Goal: Task Accomplishment & Management: Use online tool/utility

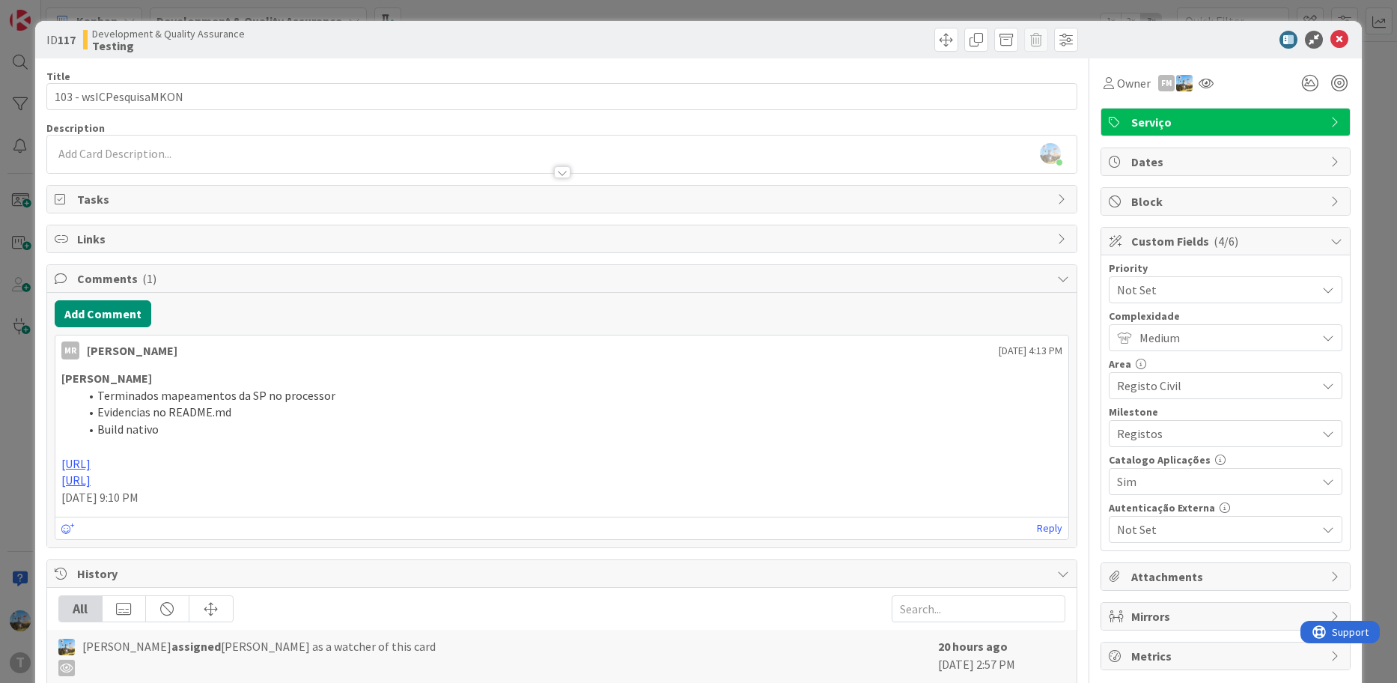
click at [16, 419] on div "ID 117 Development & Quality Assurance Testing Title 22 / 128 103 - wsICPesquis…" at bounding box center [698, 341] width 1397 height 683
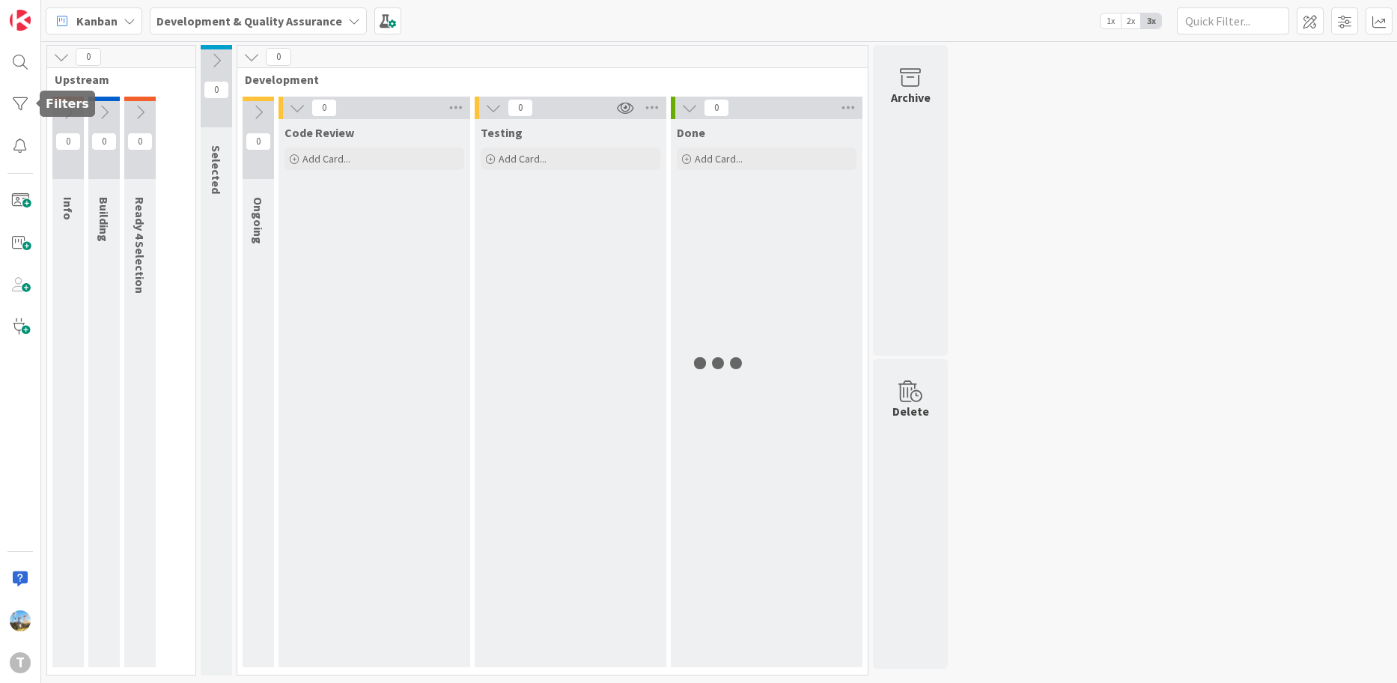
click at [26, 92] on div at bounding box center [20, 104] width 30 height 30
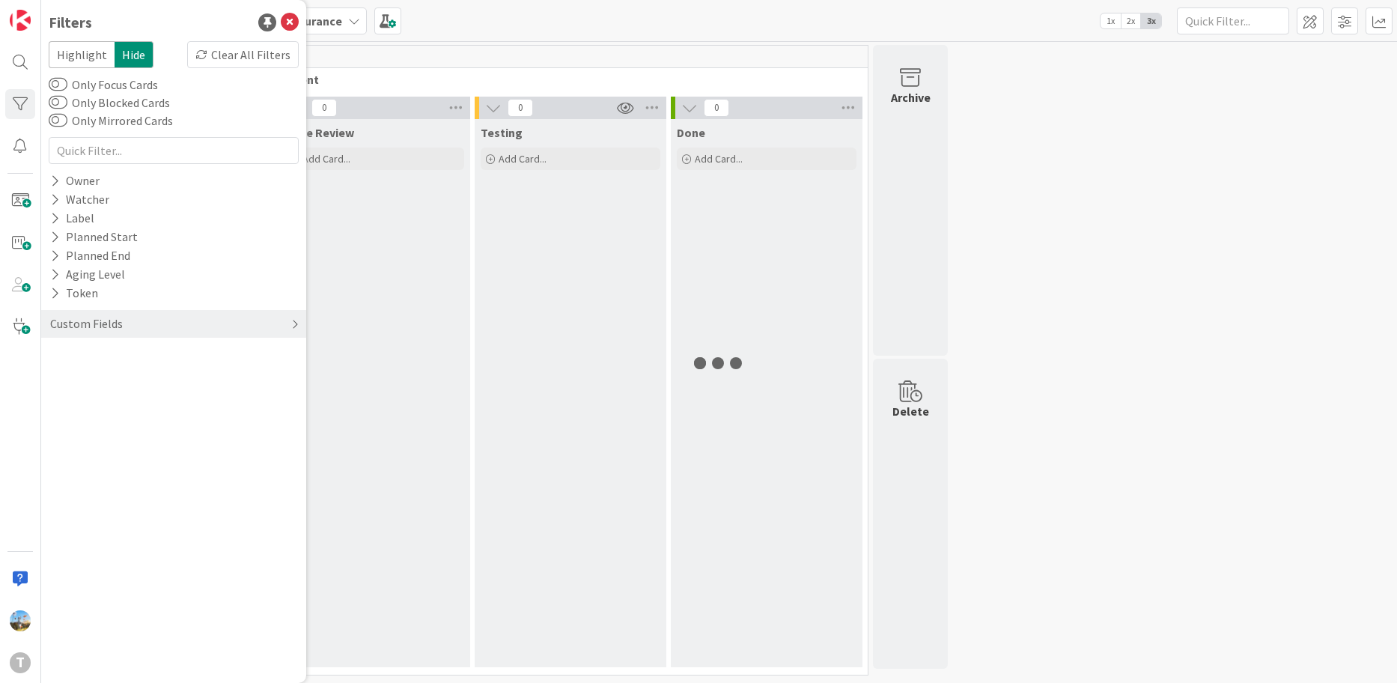
click at [113, 312] on div "Custom Fields" at bounding box center [173, 324] width 265 height 28
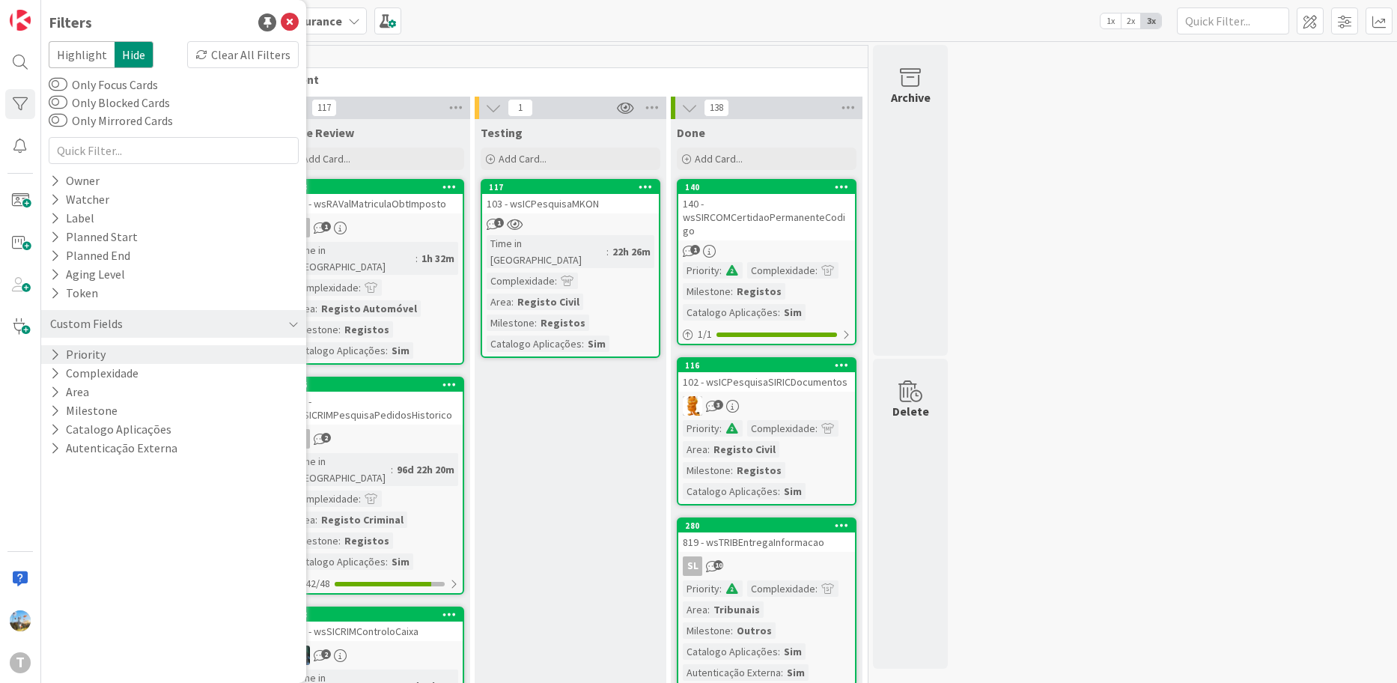
click at [127, 351] on div "Priority" at bounding box center [173, 354] width 265 height 19
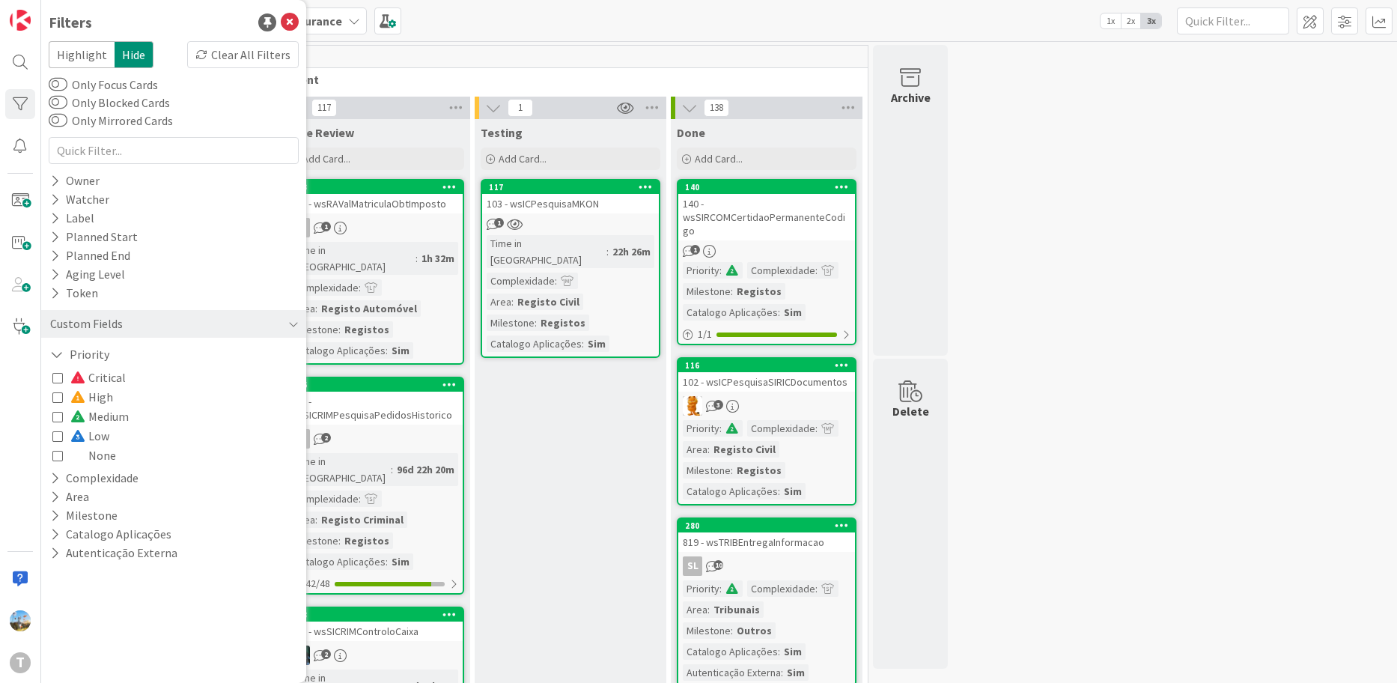
click at [121, 376] on span "Critical" at bounding box center [97, 376] width 55 height 19
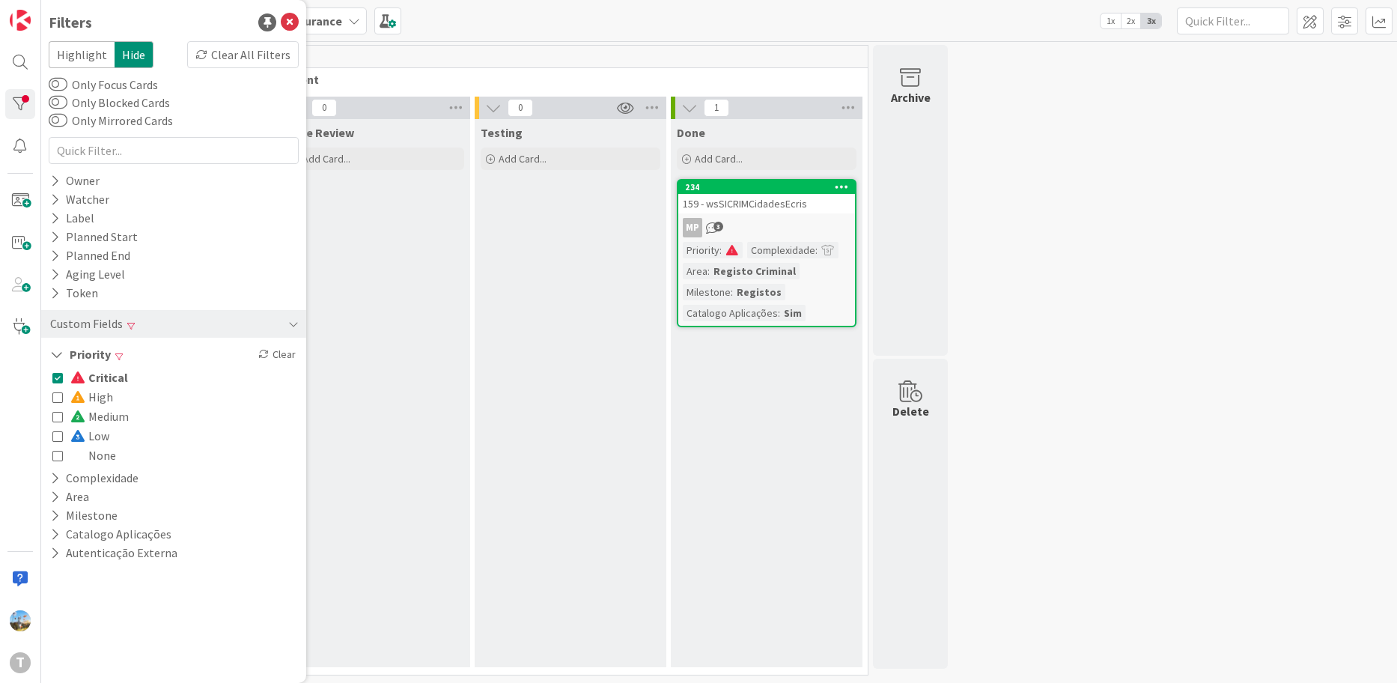
click at [134, 382] on div "Critical High Medium Low None" at bounding box center [173, 415] width 243 height 97
click at [100, 376] on span "Critical" at bounding box center [99, 376] width 58 height 19
